Goal: Transaction & Acquisition: Download file/media

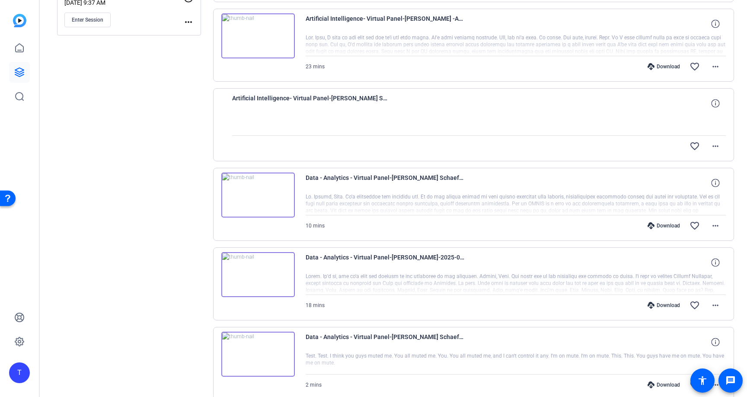
scroll to position [259, 0]
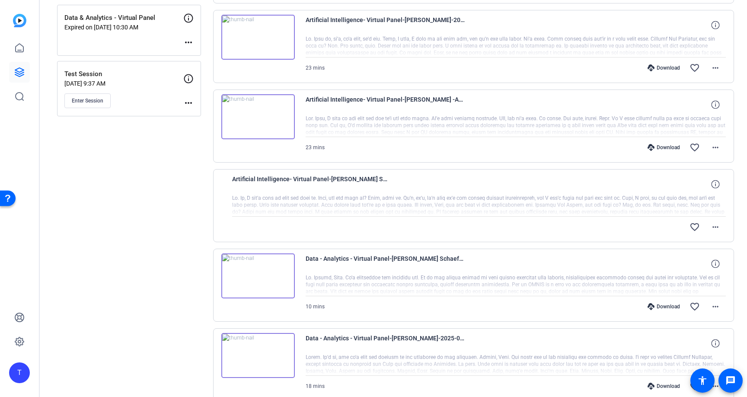
scroll to position [146, 0]
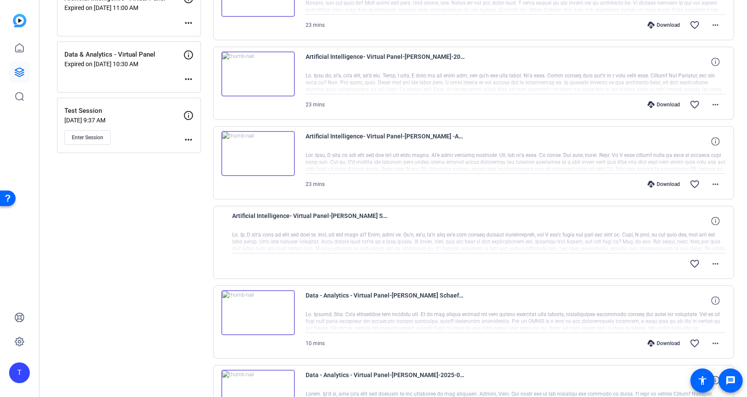
click at [334, 235] on div at bounding box center [479, 242] width 494 height 22
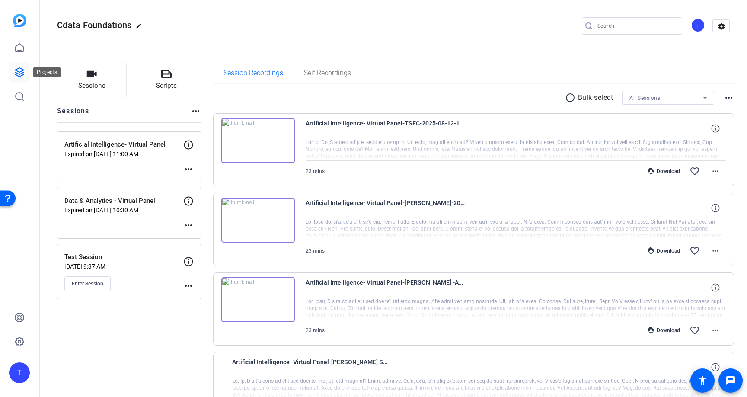
click at [19, 73] on icon at bounding box center [19, 72] width 10 height 10
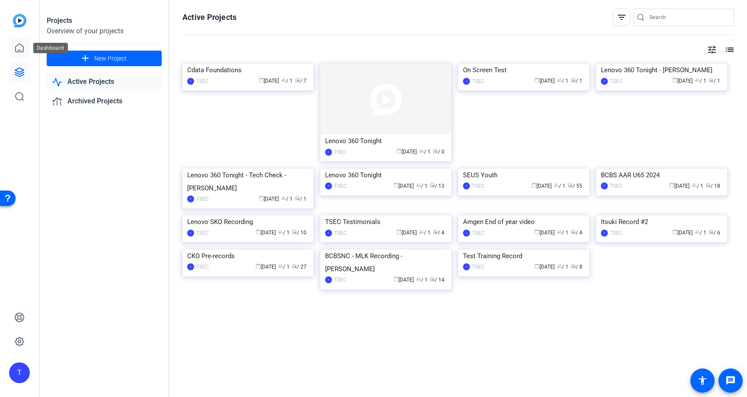
click at [18, 46] on icon at bounding box center [19, 48] width 10 height 10
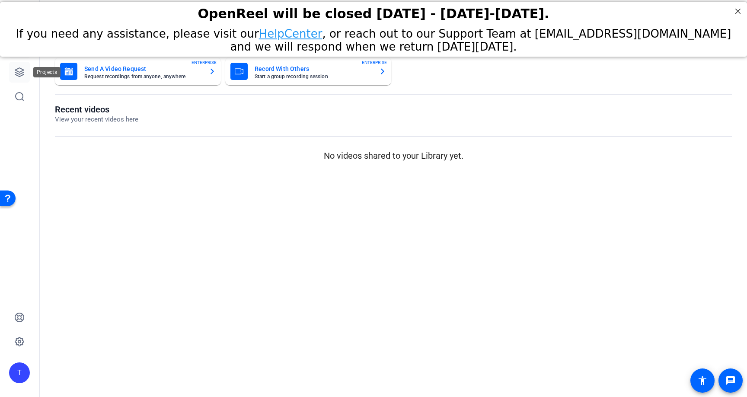
click at [19, 69] on icon at bounding box center [19, 72] width 10 height 10
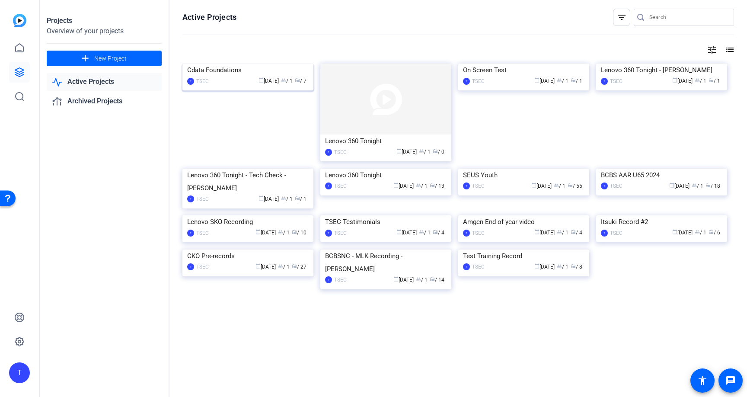
click at [256, 64] on img at bounding box center [247, 64] width 131 height 0
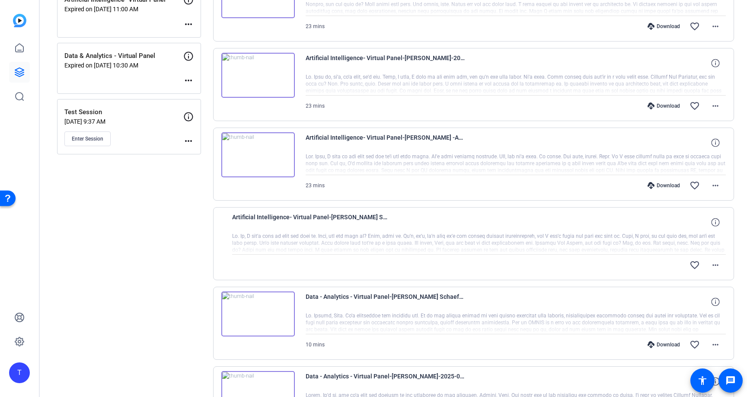
scroll to position [147, 0]
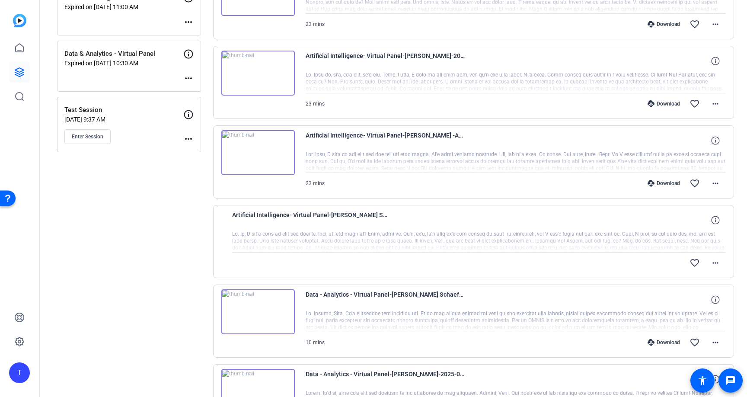
click at [318, 256] on div "favorite_border more_horiz" at bounding box center [479, 262] width 494 height 21
click at [335, 244] on div at bounding box center [479, 241] width 494 height 22
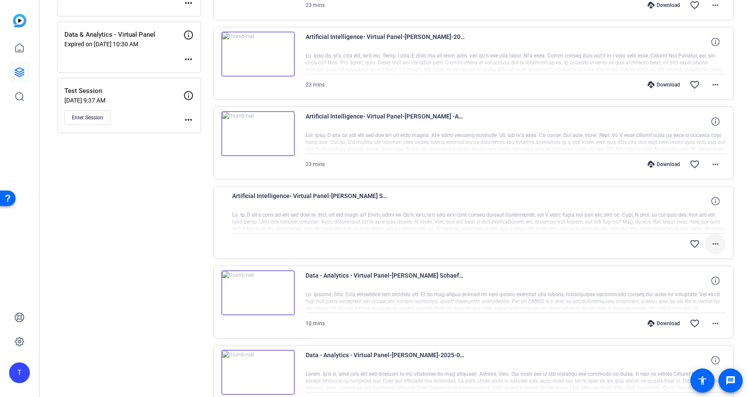
click at [717, 239] on mat-icon "more_horiz" at bounding box center [715, 244] width 10 height 10
click at [700, 261] on span "Download Original" at bounding box center [693, 262] width 52 height 10
click at [717, 249] on mat-icon "more_horiz" at bounding box center [715, 244] width 10 height 10
